Goal: Entertainment & Leisure: Consume media (video, audio)

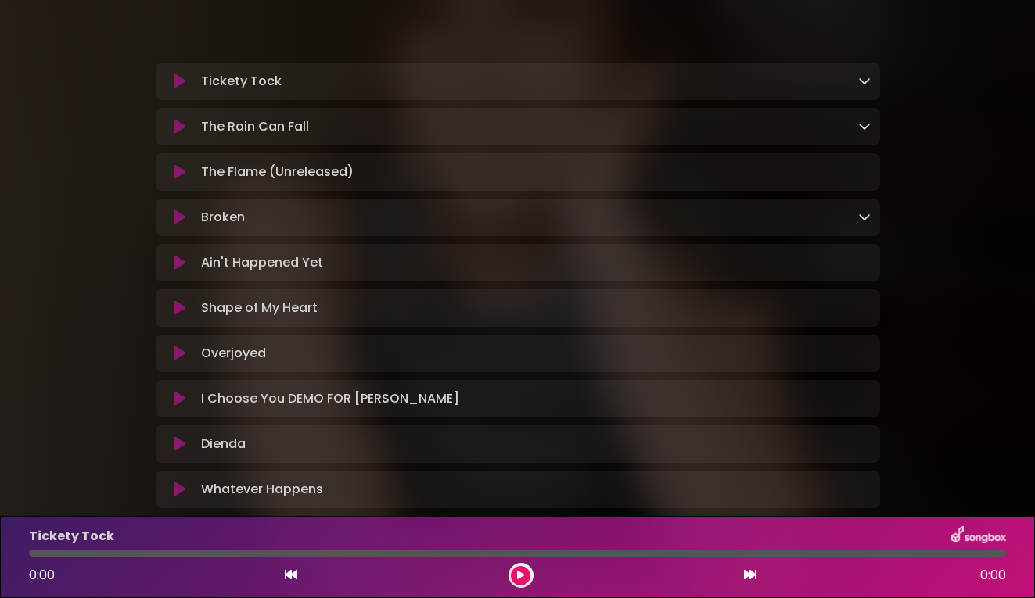
scroll to position [206, 0]
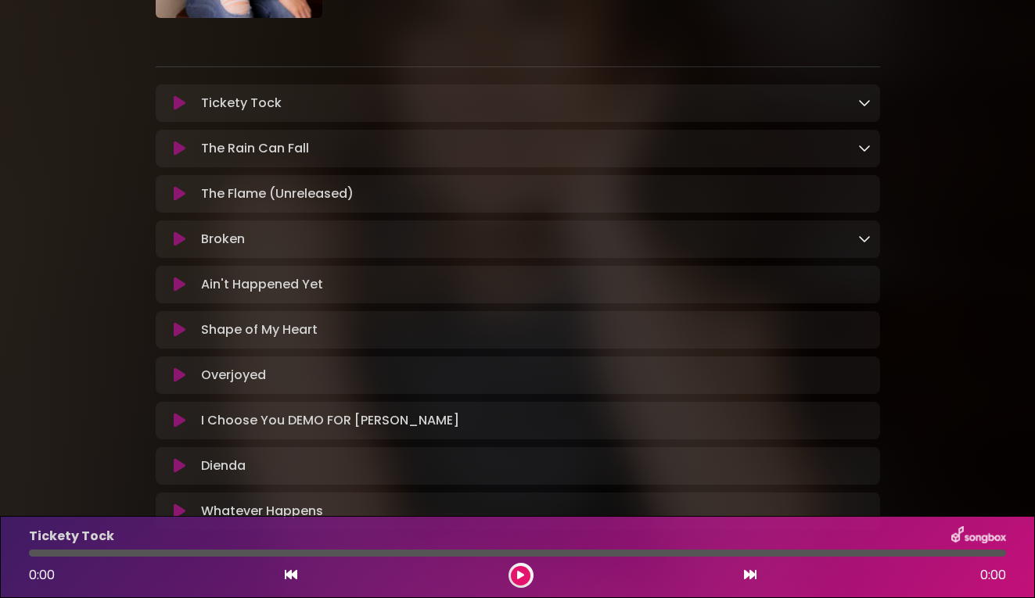
click at [178, 102] on icon at bounding box center [180, 103] width 12 height 16
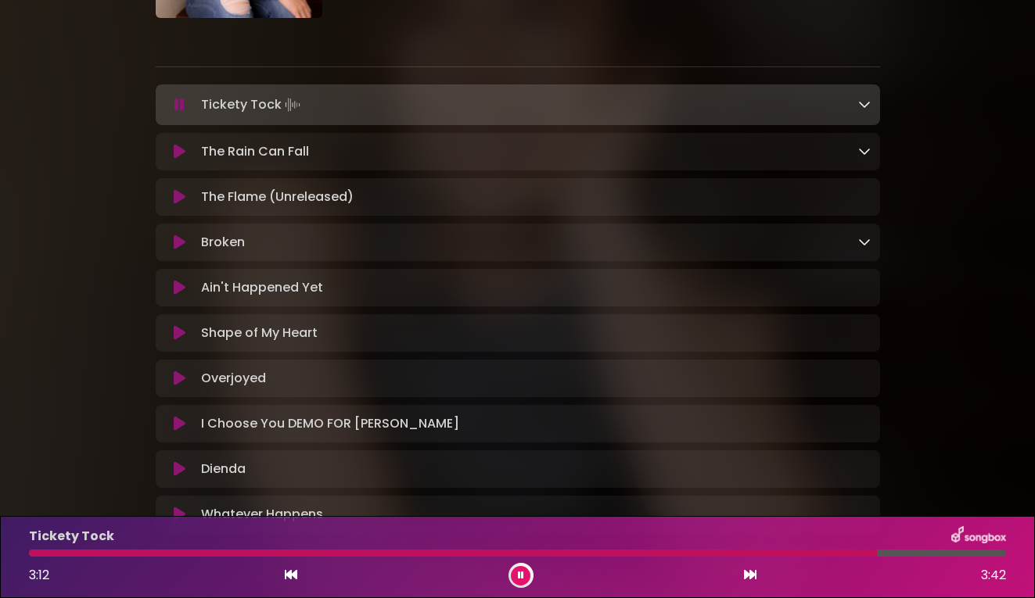
click at [518, 572] on icon at bounding box center [521, 575] width 6 height 9
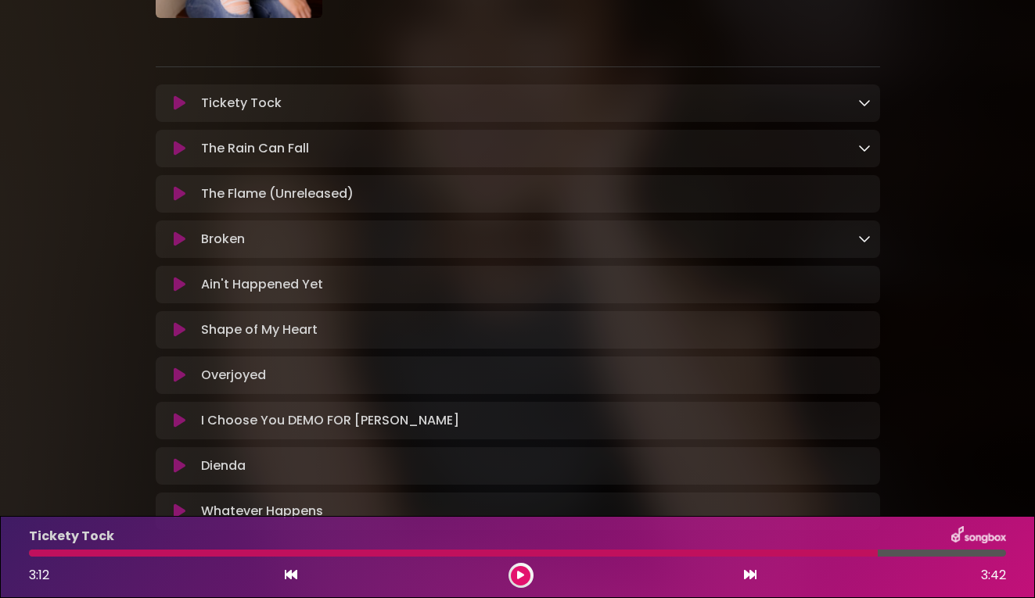
click at [518, 572] on icon at bounding box center [520, 575] width 7 height 9
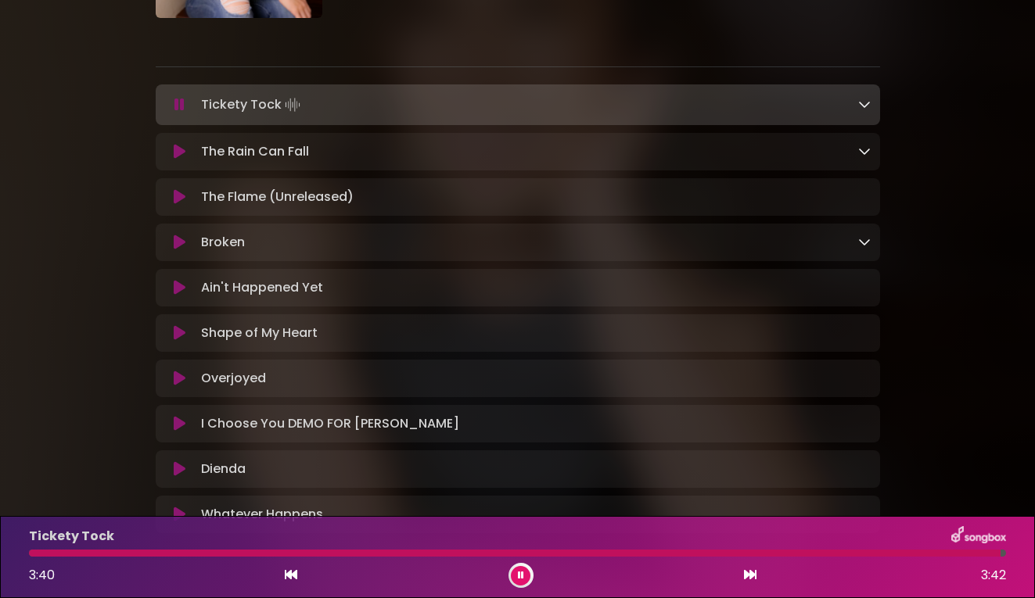
click at [293, 572] on icon at bounding box center [291, 575] width 13 height 13
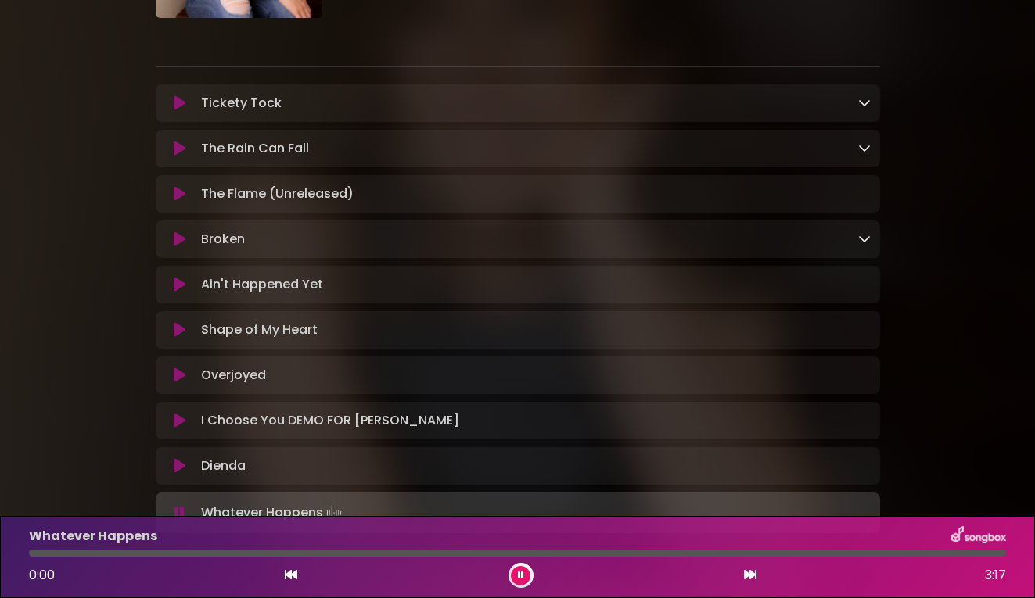
click at [177, 99] on icon at bounding box center [180, 103] width 12 height 16
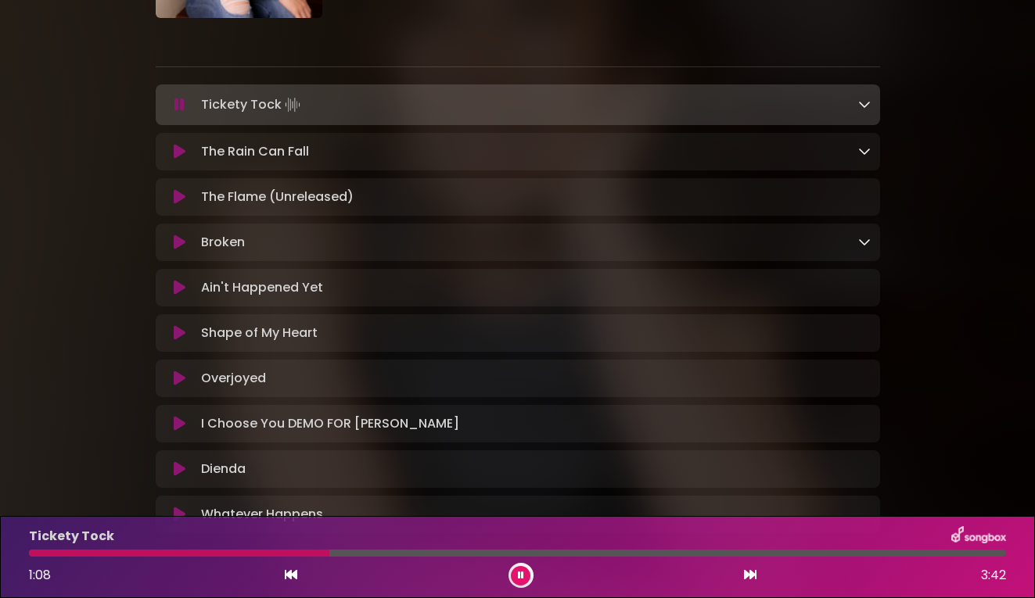
click at [519, 580] on icon at bounding box center [521, 575] width 6 height 9
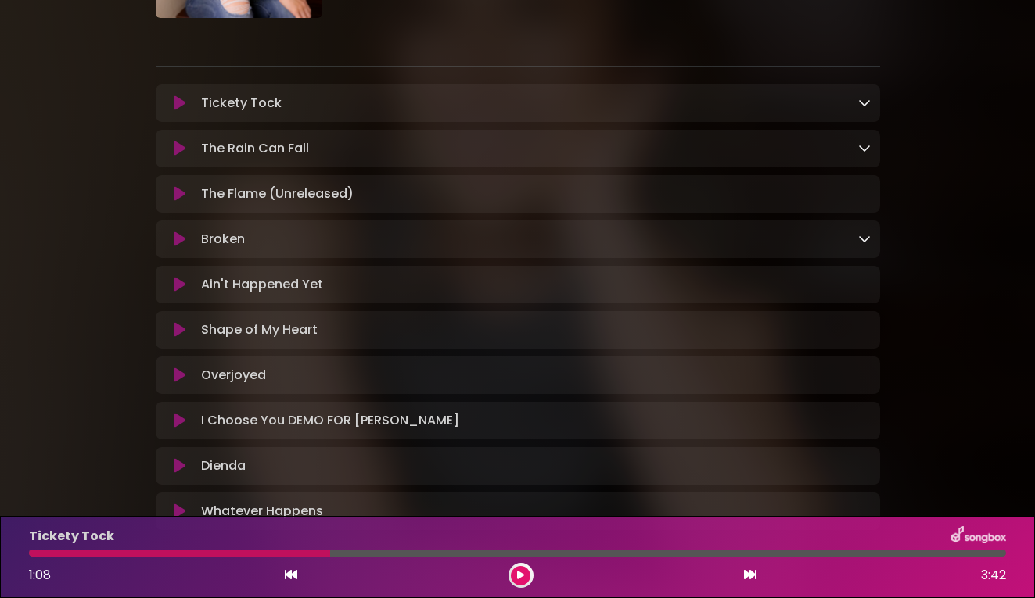
click at [519, 580] on icon at bounding box center [520, 575] width 7 height 9
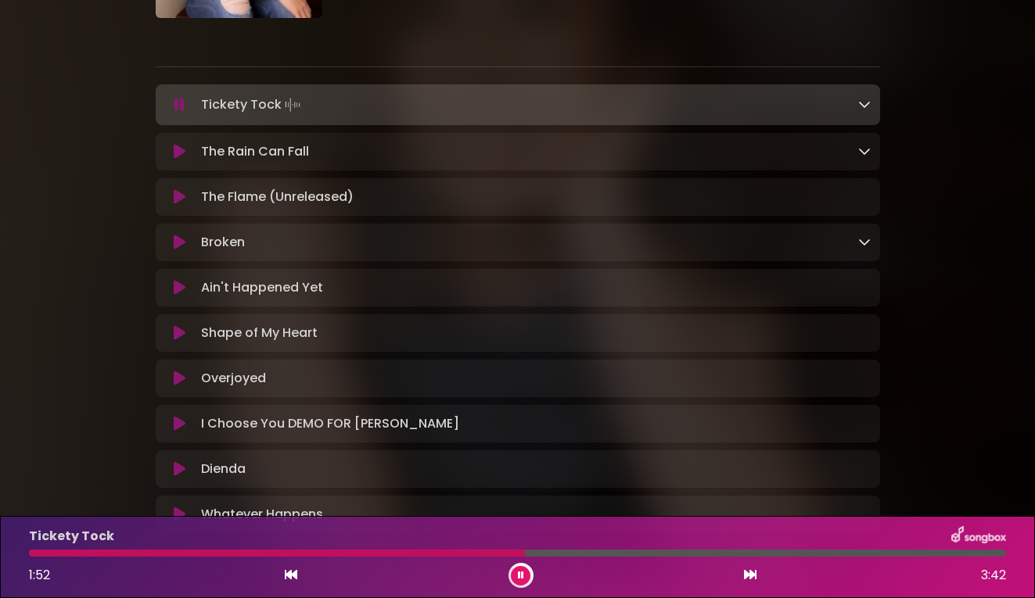
click at [521, 571] on icon at bounding box center [521, 575] width 6 height 9
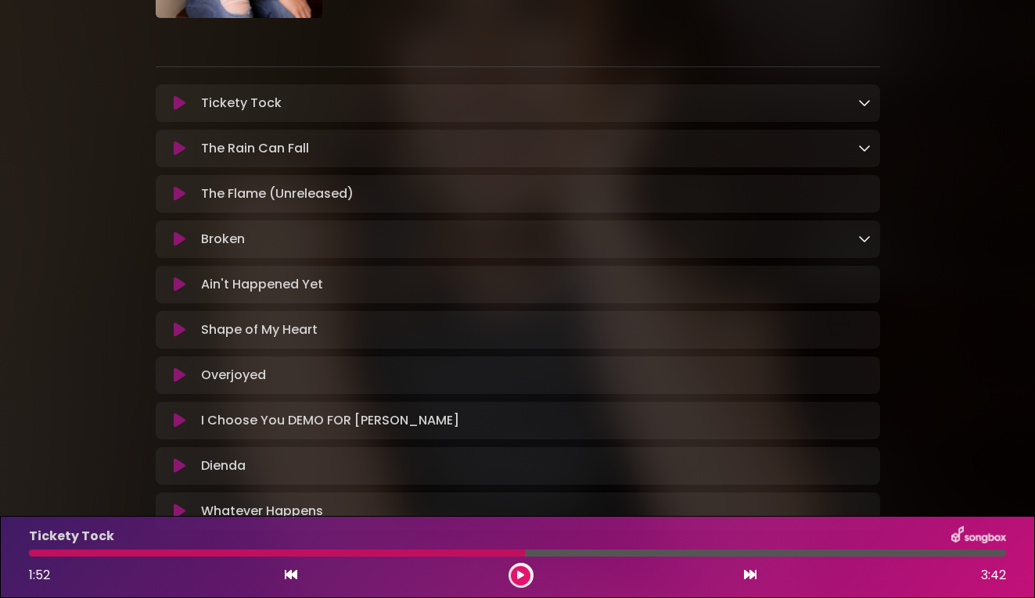
click at [178, 149] on icon at bounding box center [180, 149] width 12 height 16
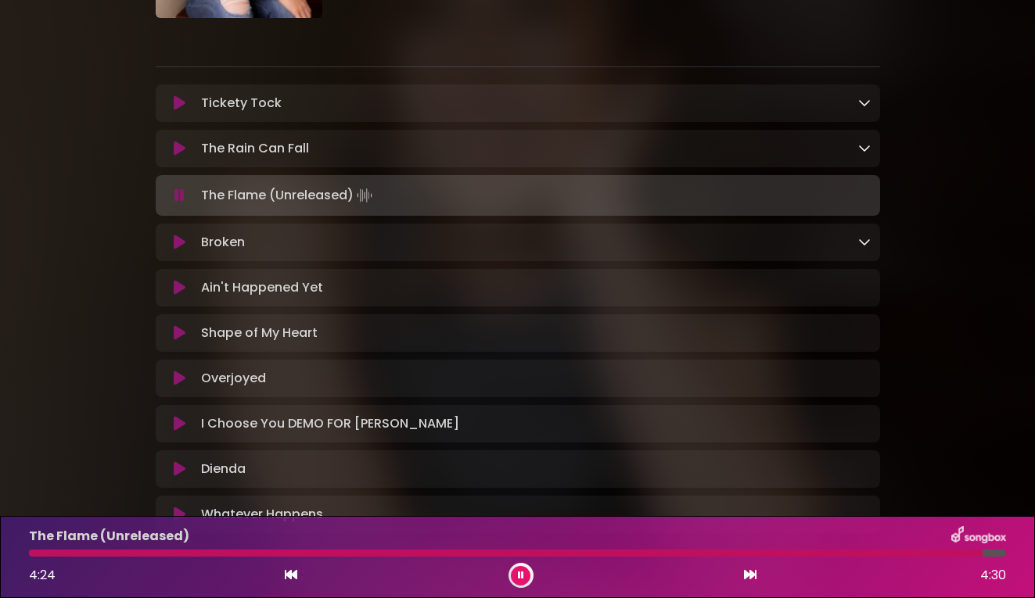
click at [522, 576] on icon at bounding box center [521, 575] width 6 height 9
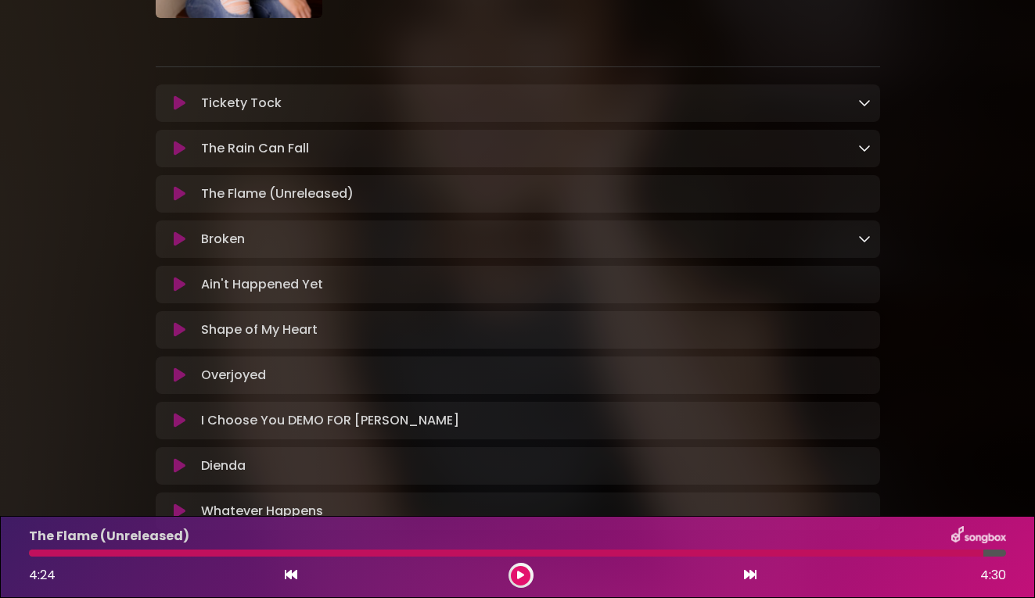
click at [181, 242] on icon at bounding box center [180, 240] width 12 height 16
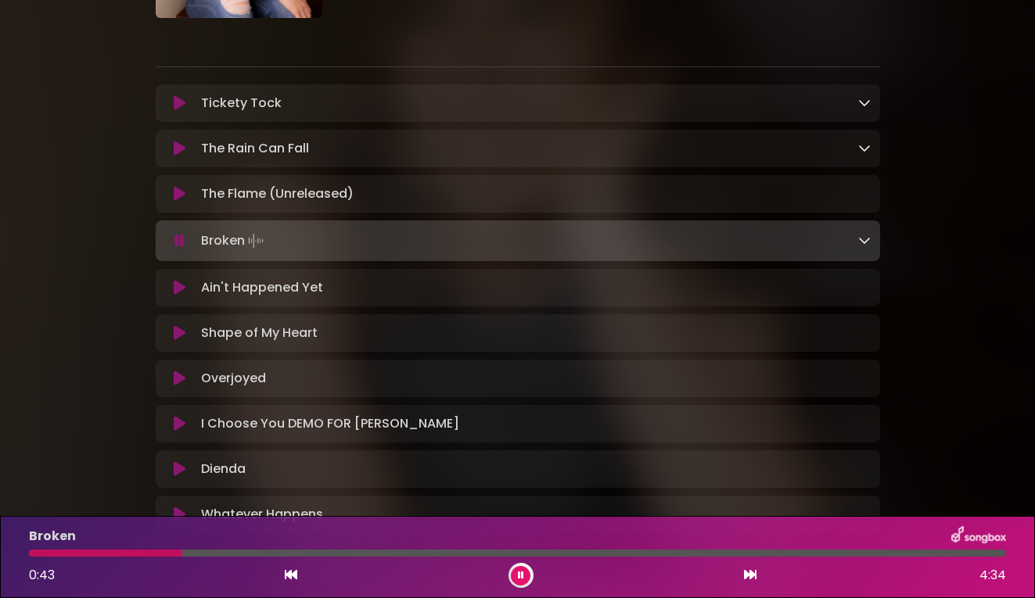
click at [293, 572] on icon at bounding box center [291, 575] width 13 height 13
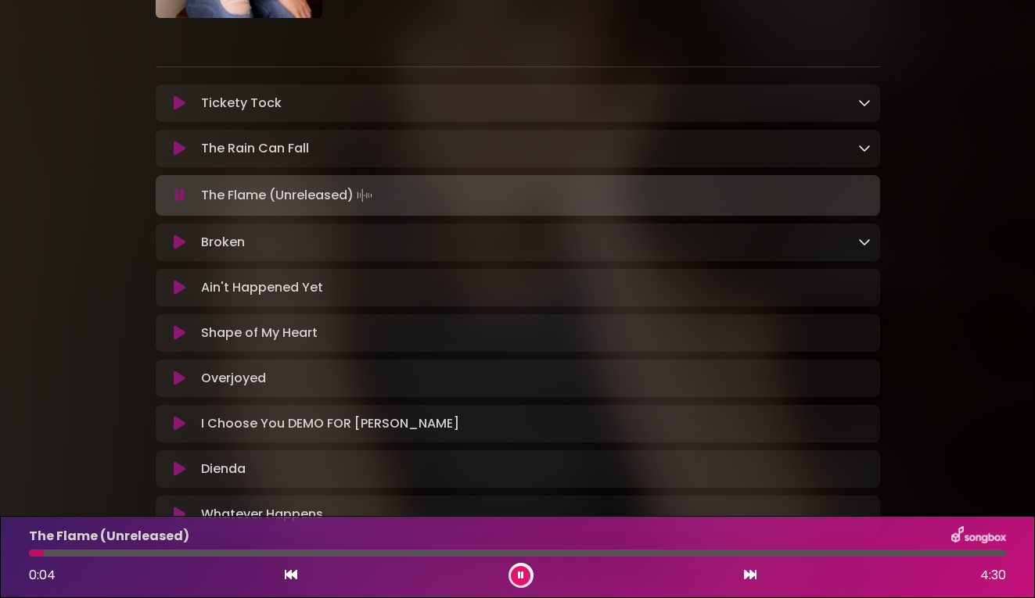
click at [180, 248] on icon at bounding box center [180, 243] width 12 height 16
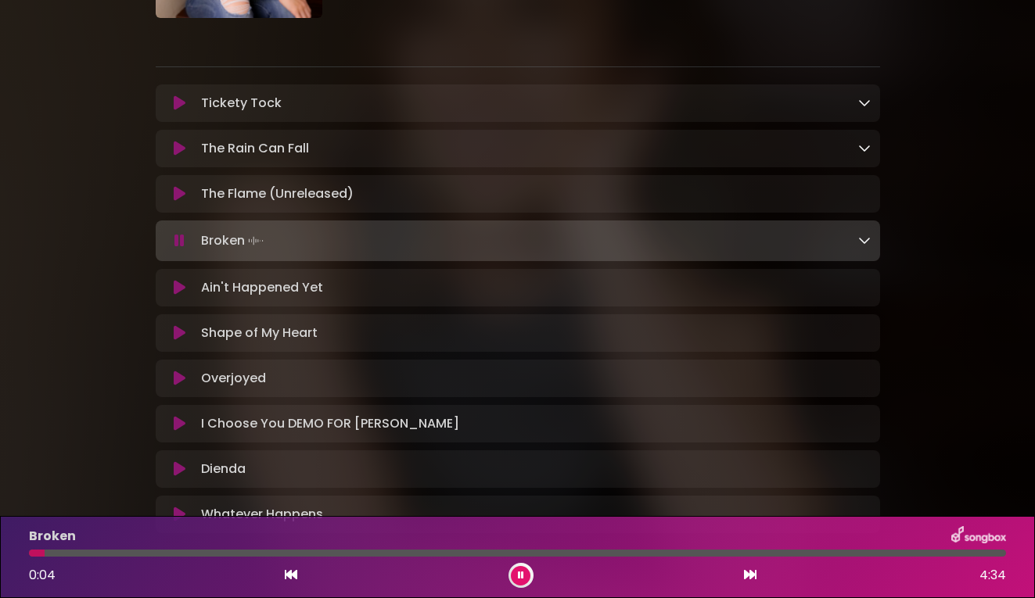
click at [520, 572] on icon at bounding box center [521, 575] width 6 height 9
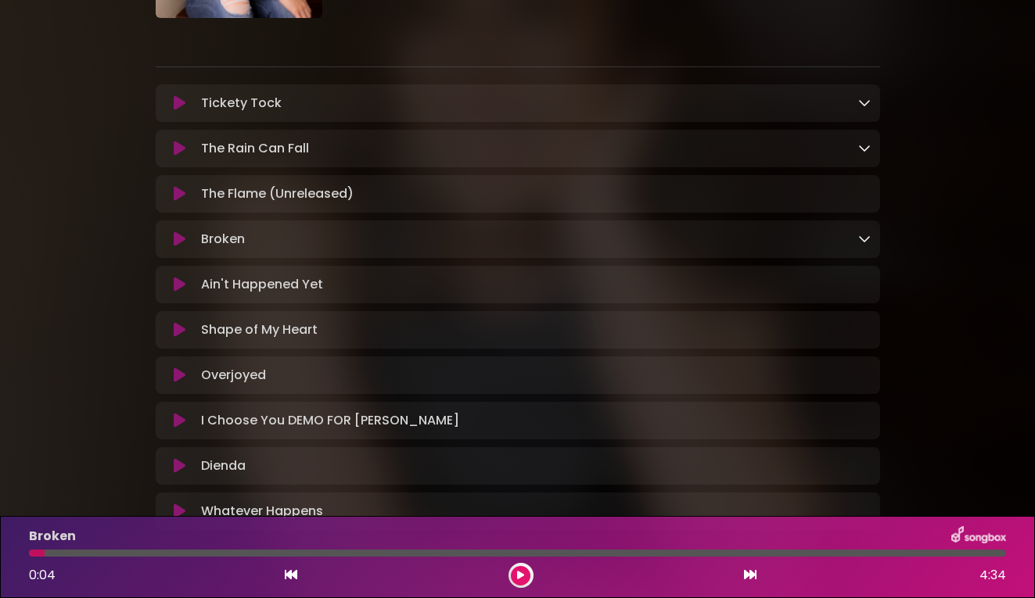
scroll to position [1, 0]
click at [520, 572] on icon at bounding box center [520, 575] width 7 height 9
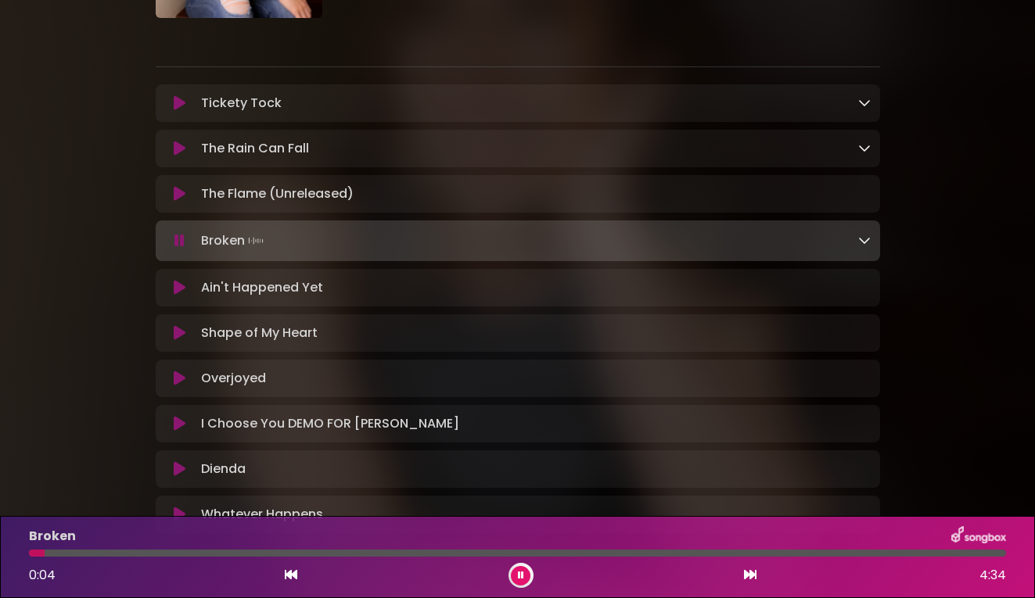
scroll to position [0, 0]
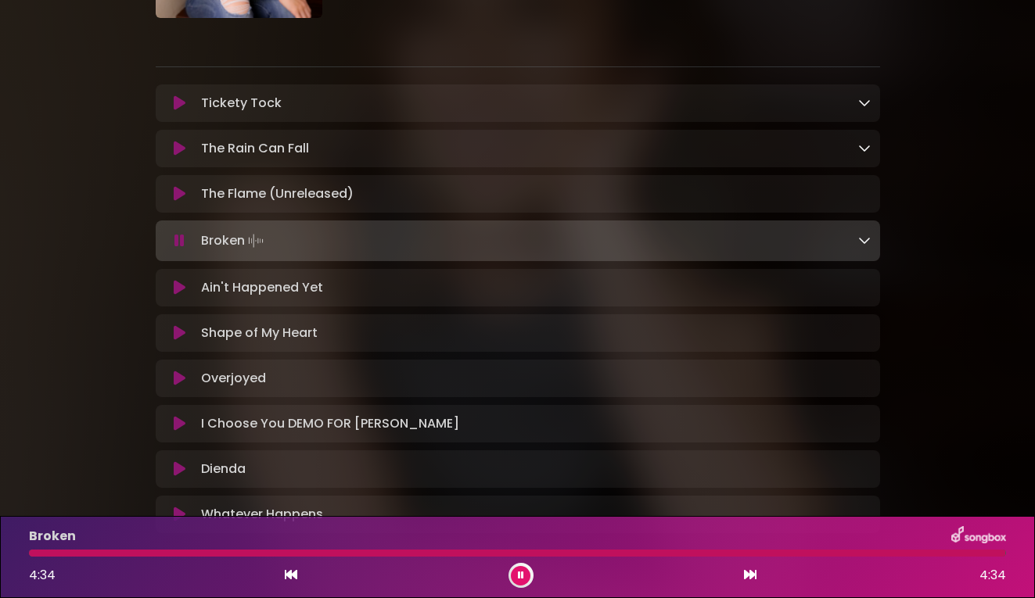
click at [521, 573] on icon at bounding box center [521, 575] width 6 height 9
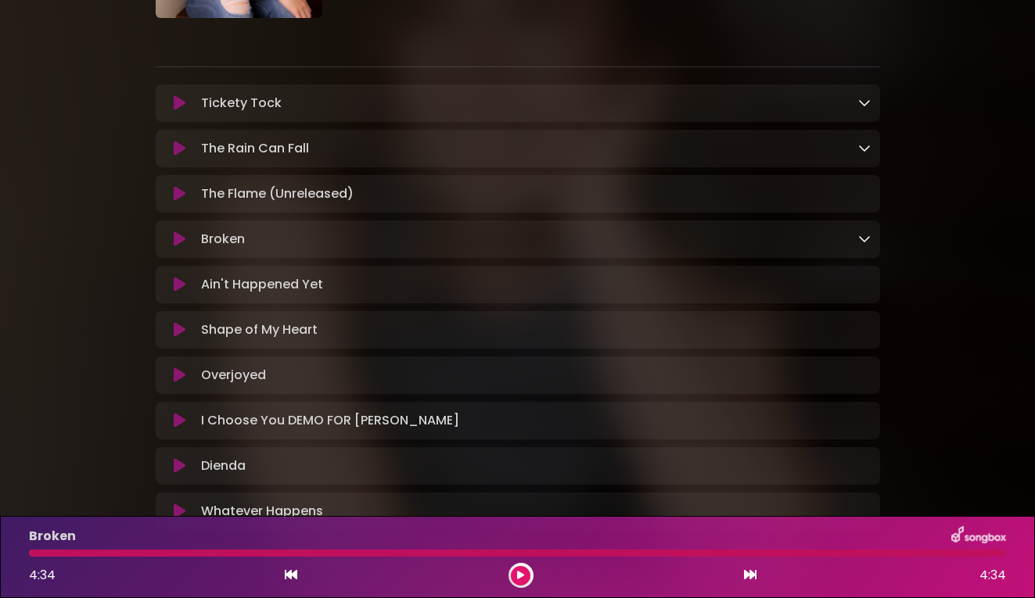
click at [178, 291] on icon at bounding box center [180, 285] width 12 height 16
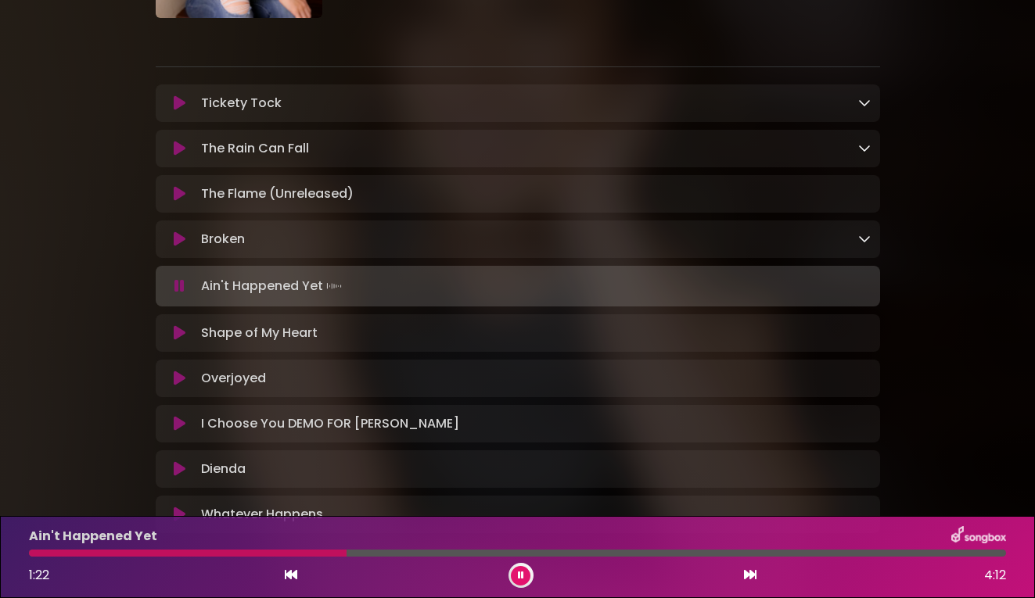
click at [276, 554] on div at bounding box center [188, 553] width 318 height 7
click at [525, 574] on button at bounding box center [521, 576] width 20 height 20
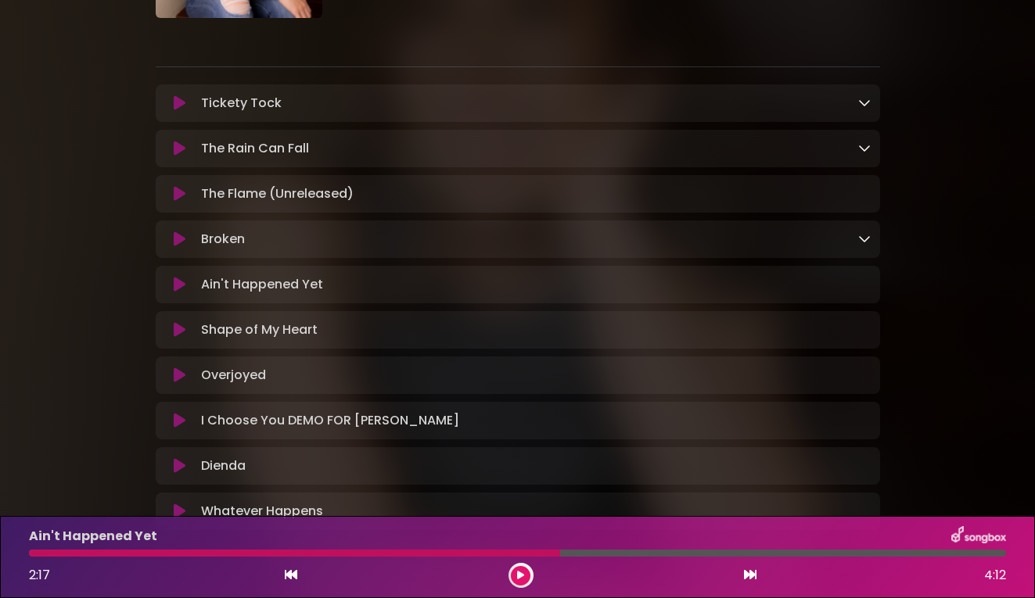
click at [519, 571] on icon at bounding box center [520, 575] width 7 height 9
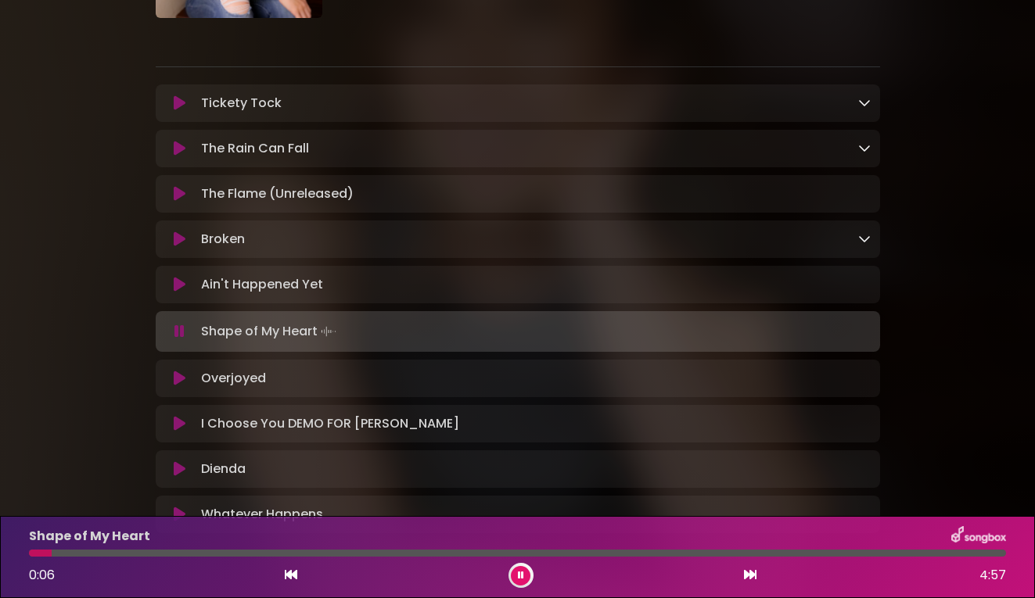
click at [286, 574] on icon at bounding box center [291, 575] width 13 height 13
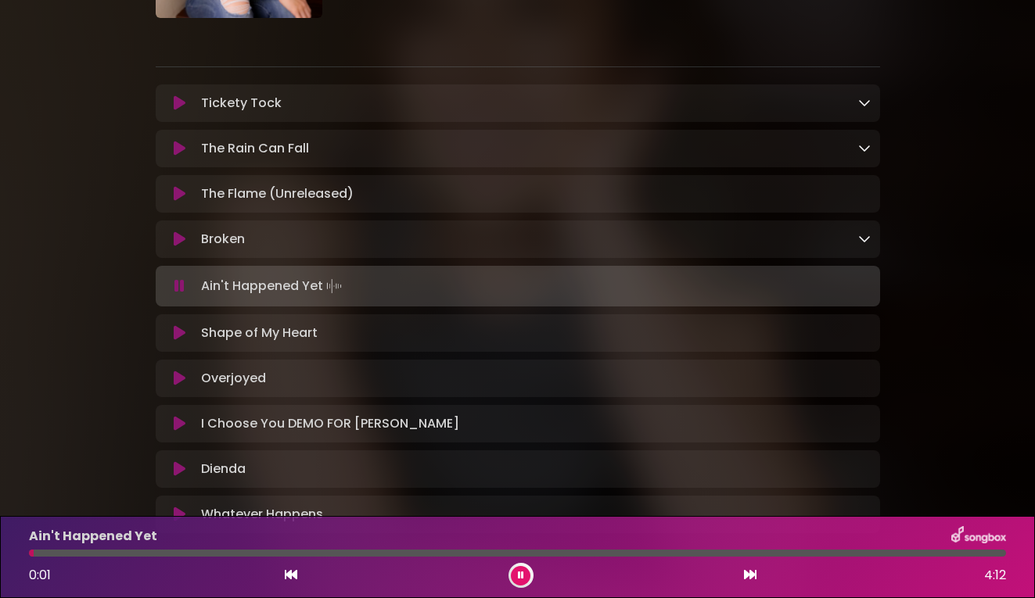
click at [919, 554] on div at bounding box center [517, 553] width 977 height 7
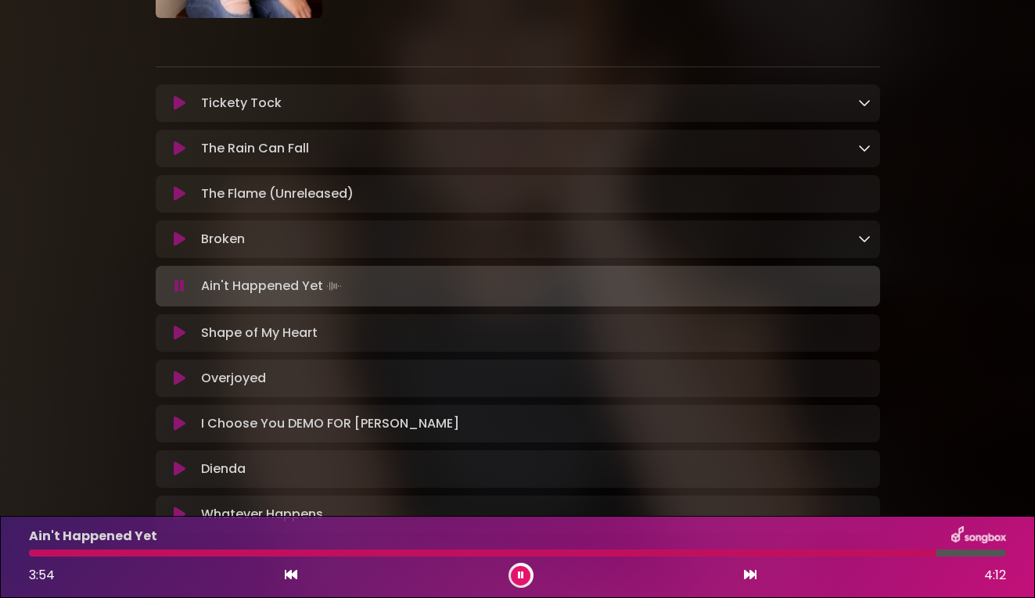
click at [949, 552] on div at bounding box center [517, 553] width 977 height 7
click at [519, 576] on icon at bounding box center [521, 575] width 6 height 9
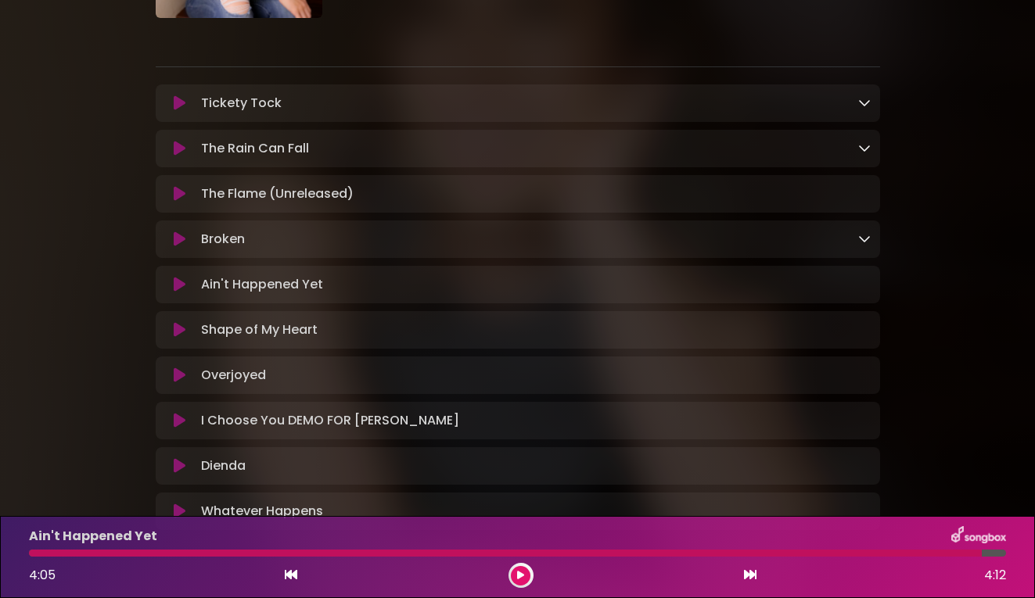
click at [178, 336] on icon at bounding box center [180, 330] width 12 height 16
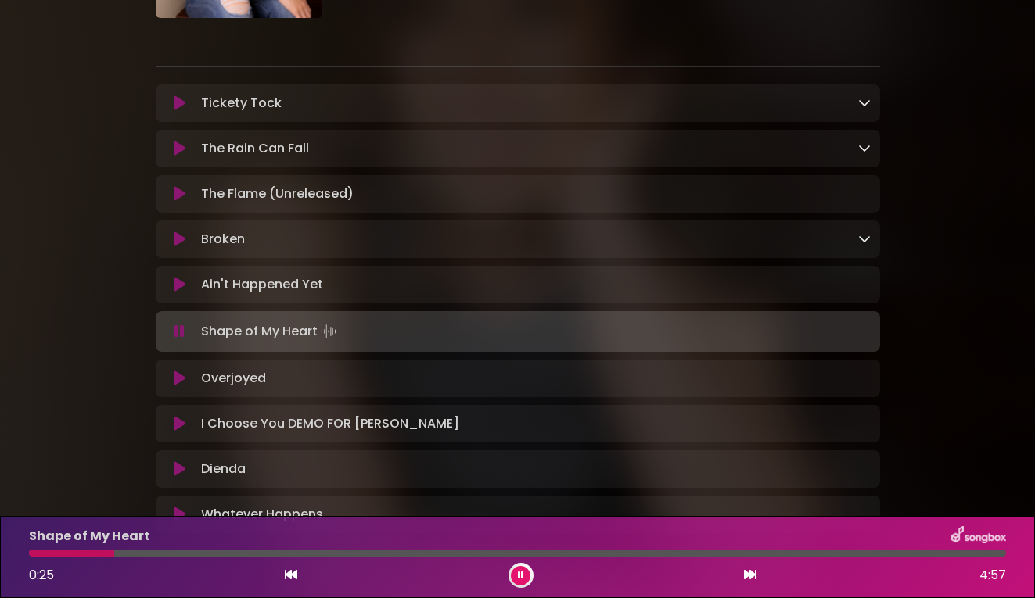
click at [521, 574] on icon at bounding box center [521, 575] width 6 height 9
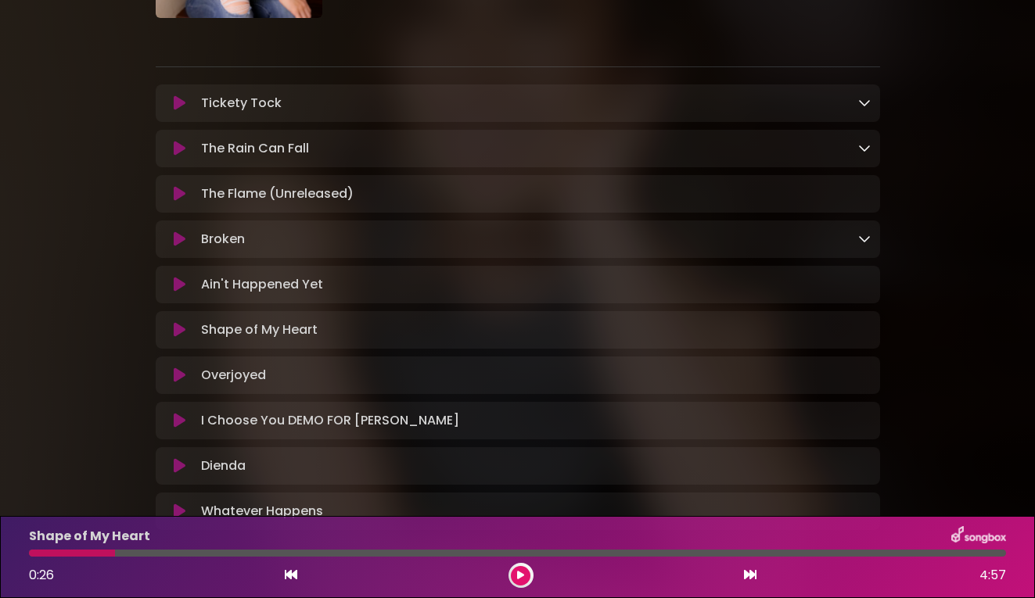
click at [544, 559] on div "Shape of My Heart 0:26 4:57" at bounding box center [518, 557] width 996 height 62
click at [520, 577] on icon at bounding box center [520, 575] width 7 height 9
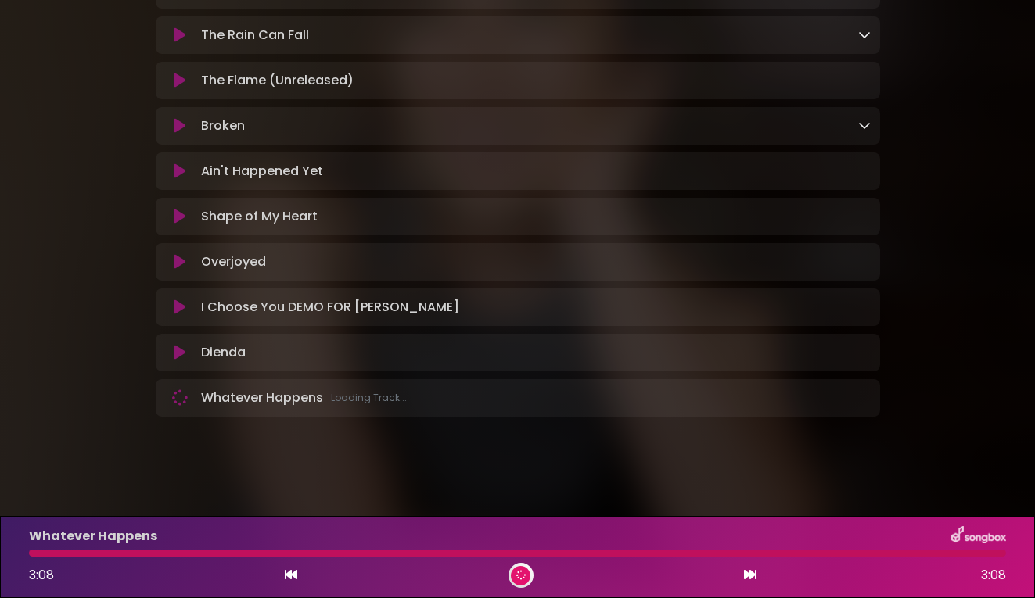
scroll to position [321, 0]
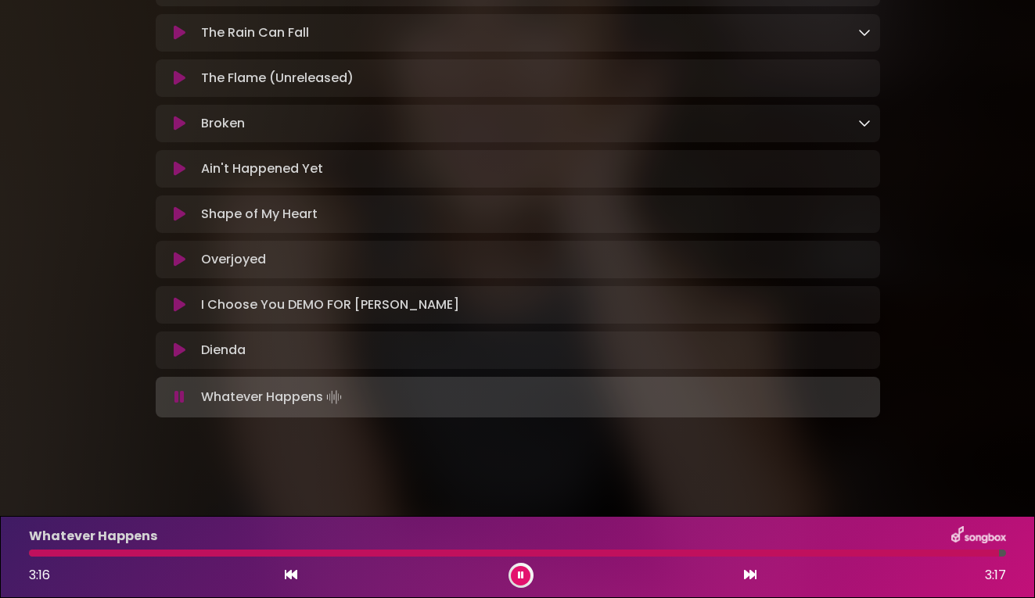
click at [519, 574] on icon at bounding box center [520, 575] width 10 height 11
